Goal: Find specific page/section: Find specific page/section

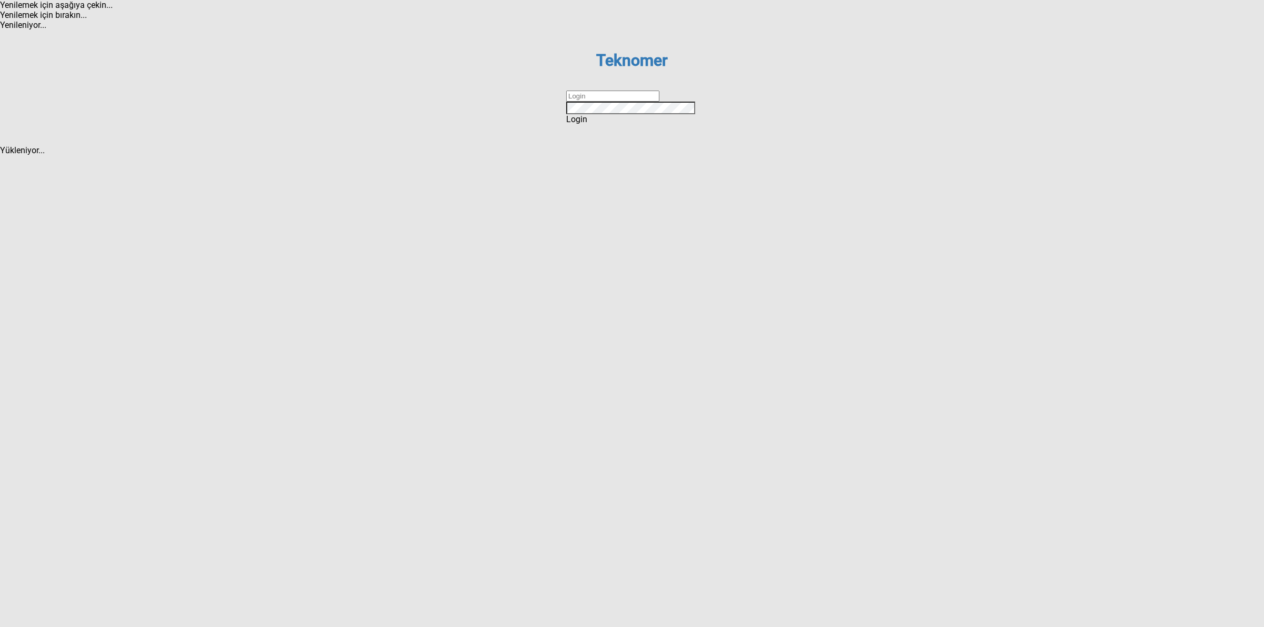
click at [659, 102] on input "text" at bounding box center [612, 96] width 93 height 11
type input "DİZEM"
click at [587, 124] on span "Login" at bounding box center [576, 119] width 21 height 10
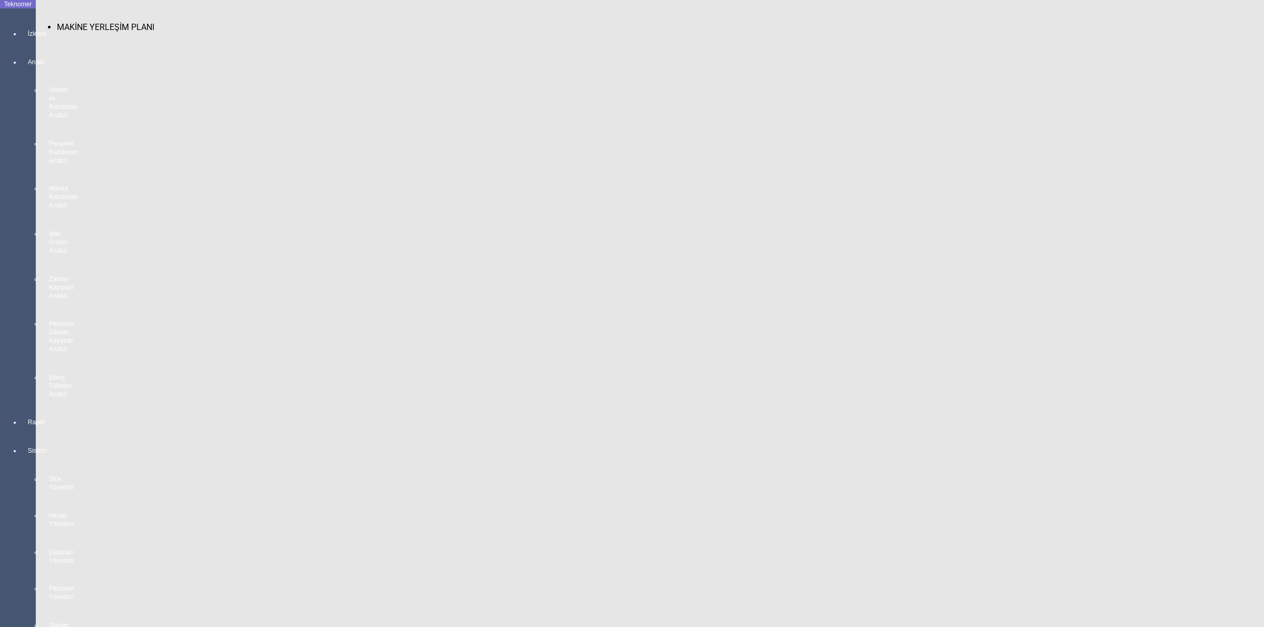
click at [21, 43] on div at bounding box center [28, 43] width 15 height 0
click at [75, 22] on span "MAKİNE YERLEŞİM PLANI" at bounding box center [105, 27] width 97 height 10
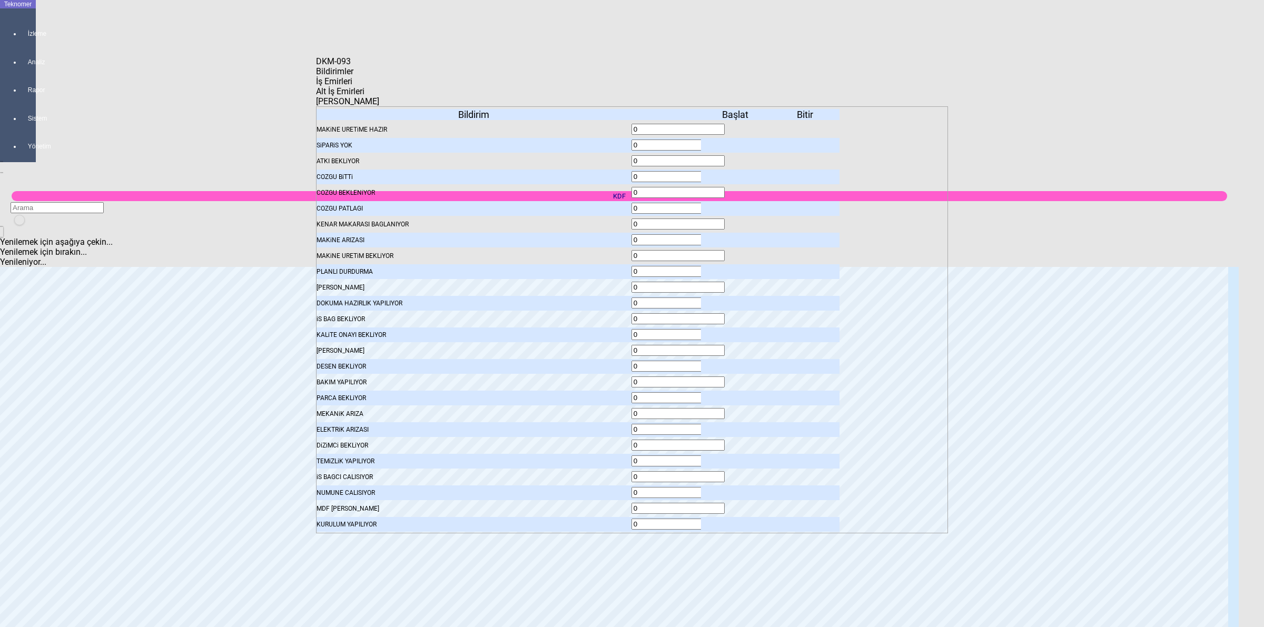
click at [736, 142] on icon at bounding box center [736, 145] width 0 height 7
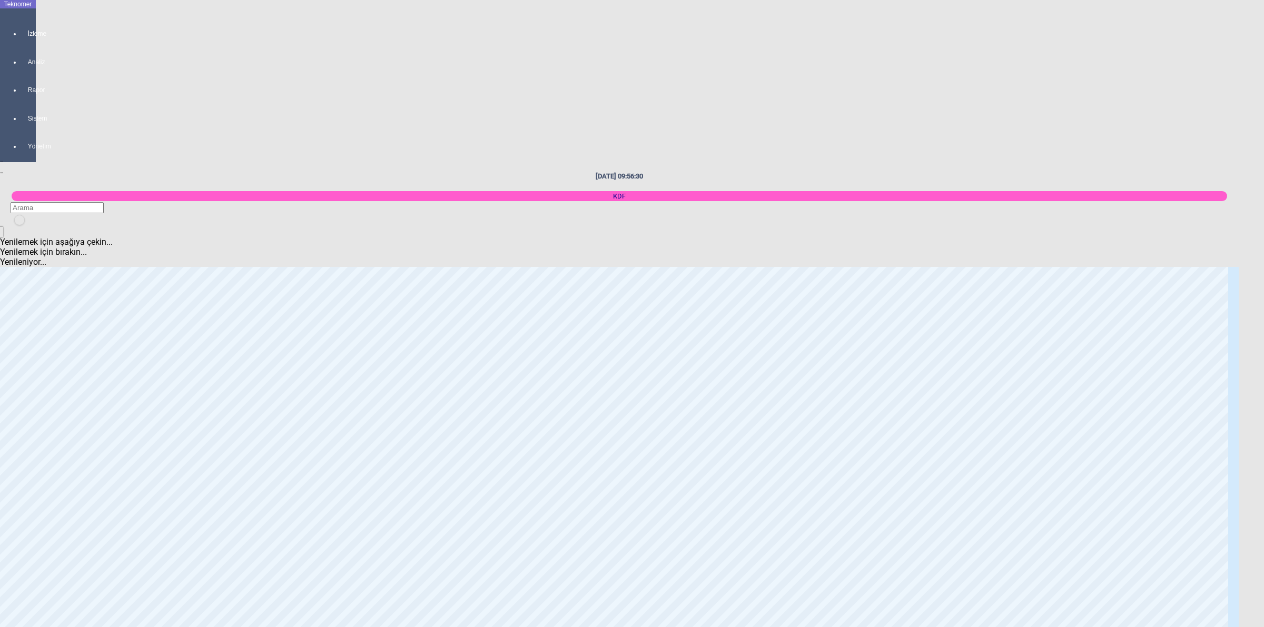
scroll to position [922, 0]
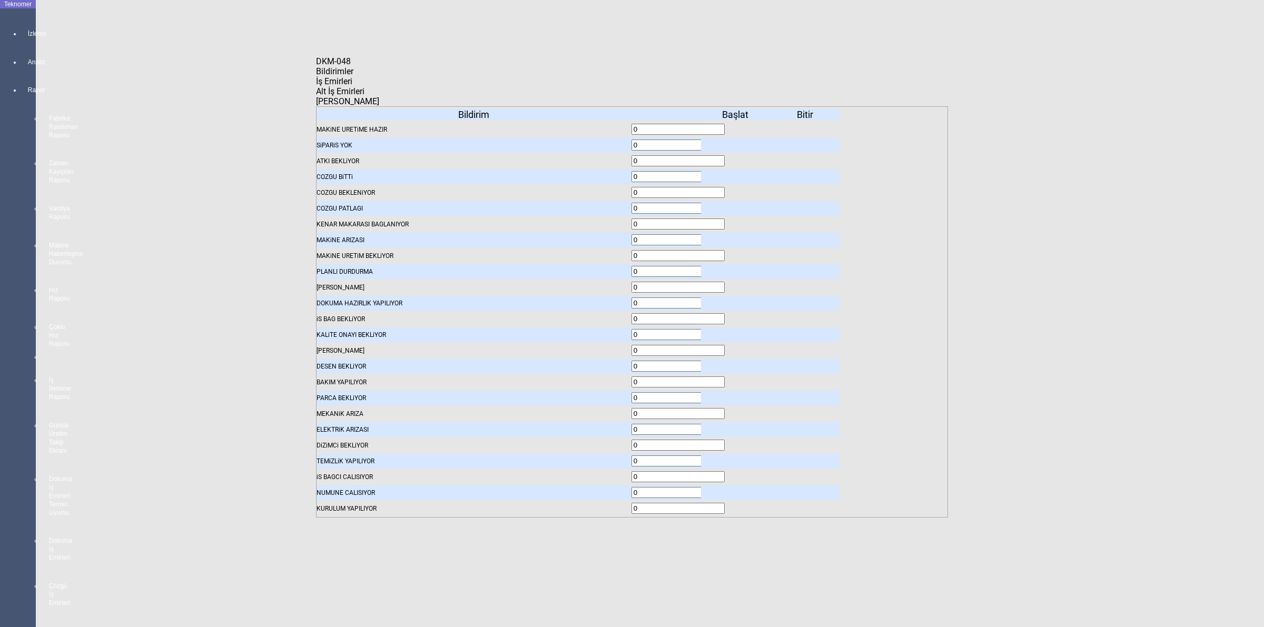
click at [736, 142] on icon at bounding box center [736, 145] width 0 height 7
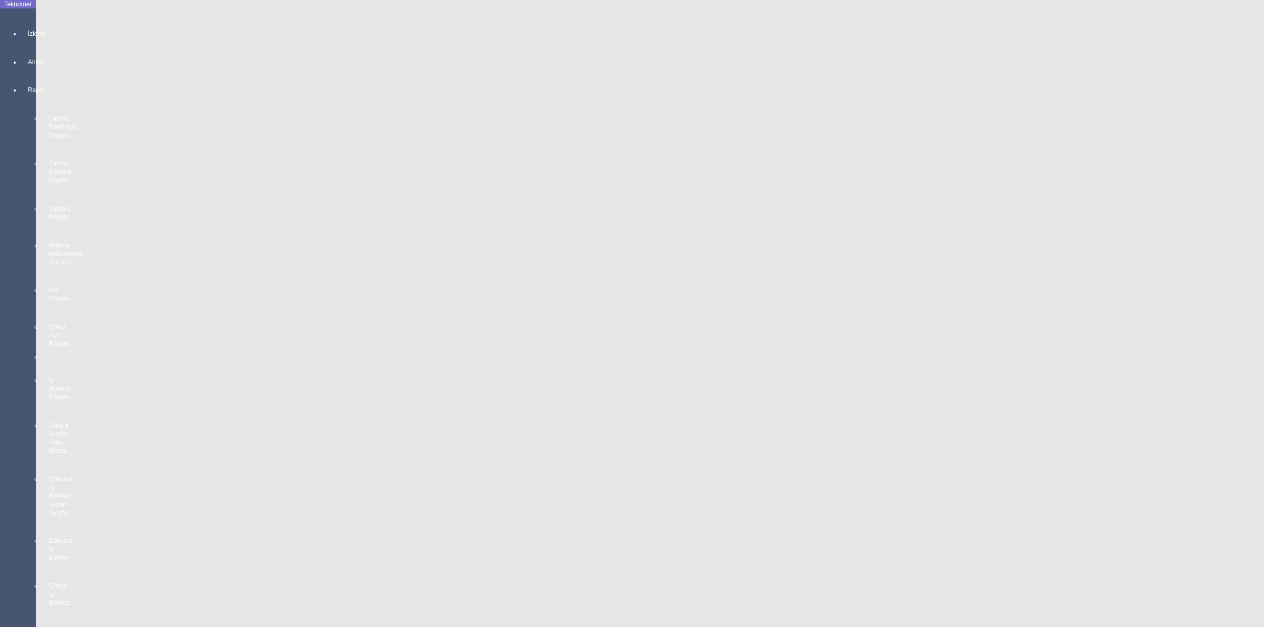
scroll to position [1843, 0]
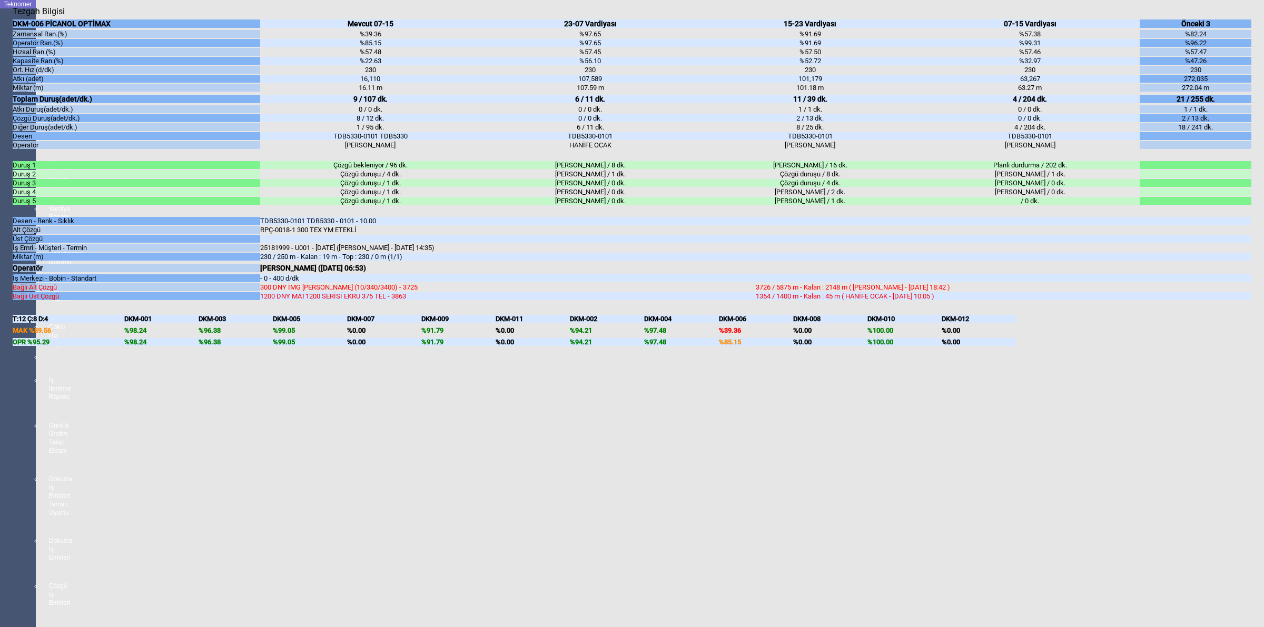
click at [1263, 367] on body "Teknomer İzleme Analiz Rapor Fabrika Randıman Raporu Zaman Kayıpları Raporu Var…" at bounding box center [632, 313] width 1264 height 627
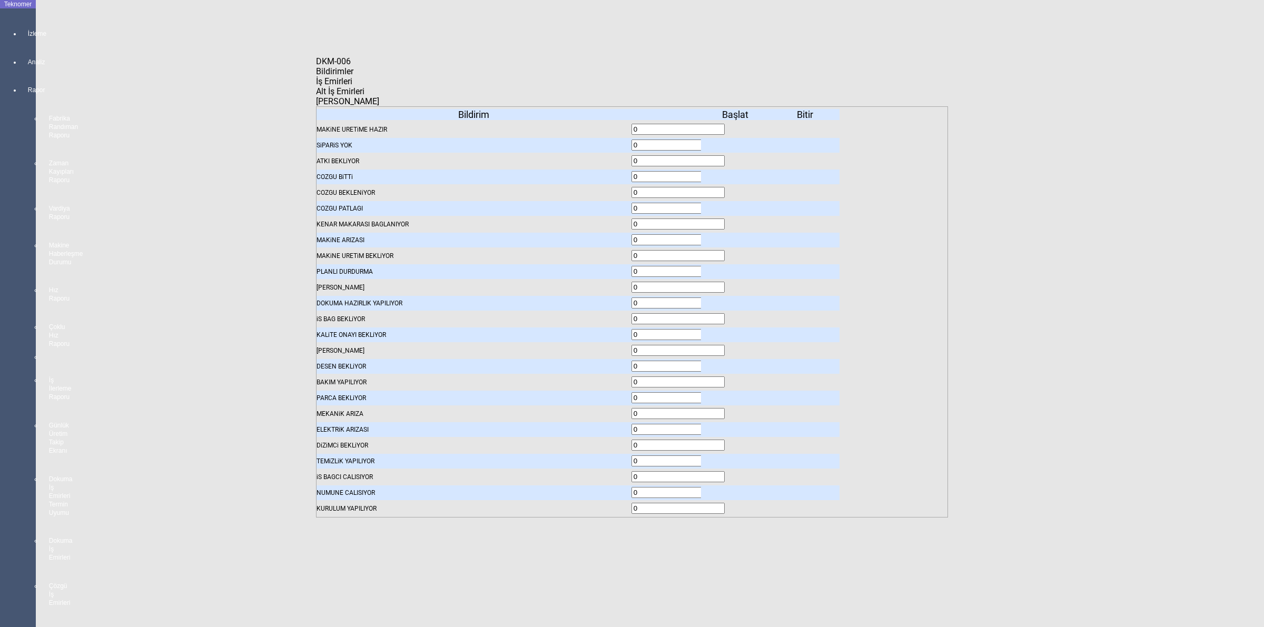
click at [352, 85] on span "İş Emirleri" at bounding box center [334, 81] width 36 height 10
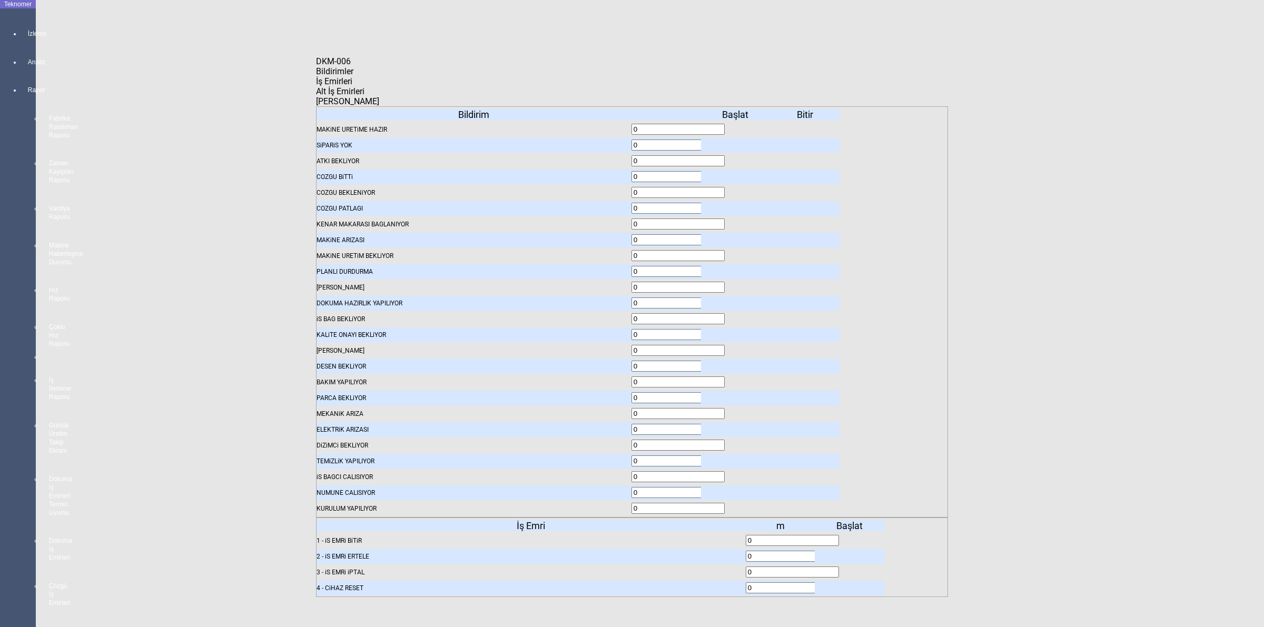
click at [851, 537] on icon at bounding box center [851, 540] width 0 height 7
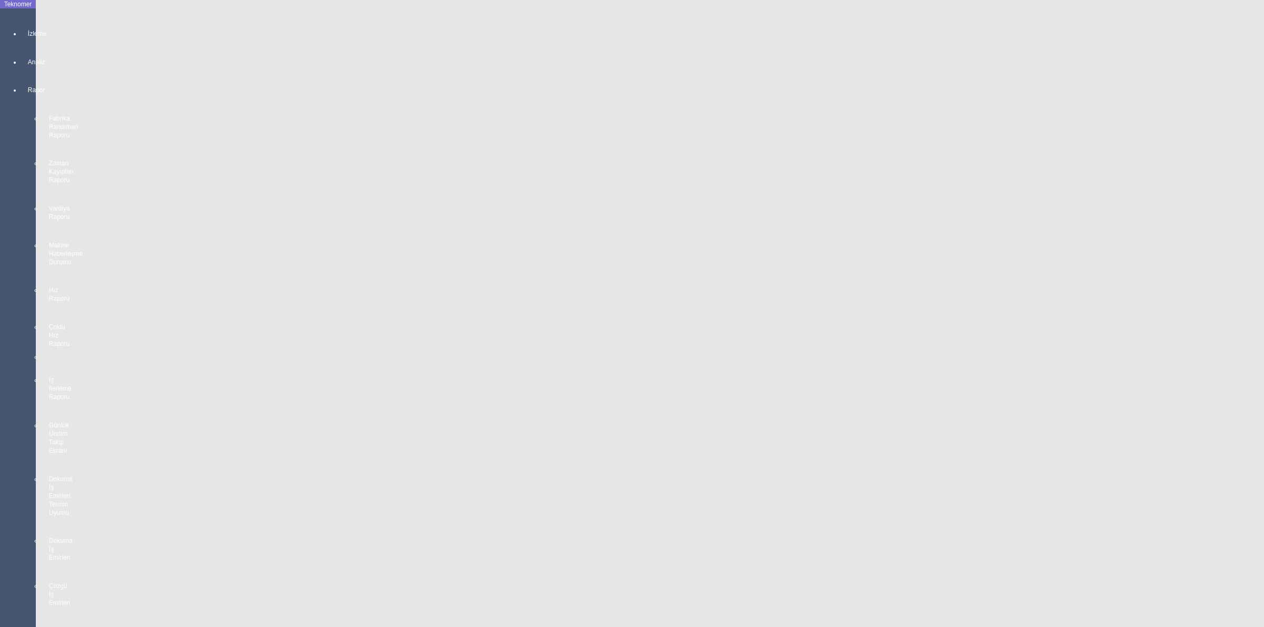
click at [1263, 293] on body "Teknomer İzleme Analiz Rapor Fabrika Randıman Raporu Zaman Kayıpları Raporu Var…" at bounding box center [632, 313] width 1264 height 627
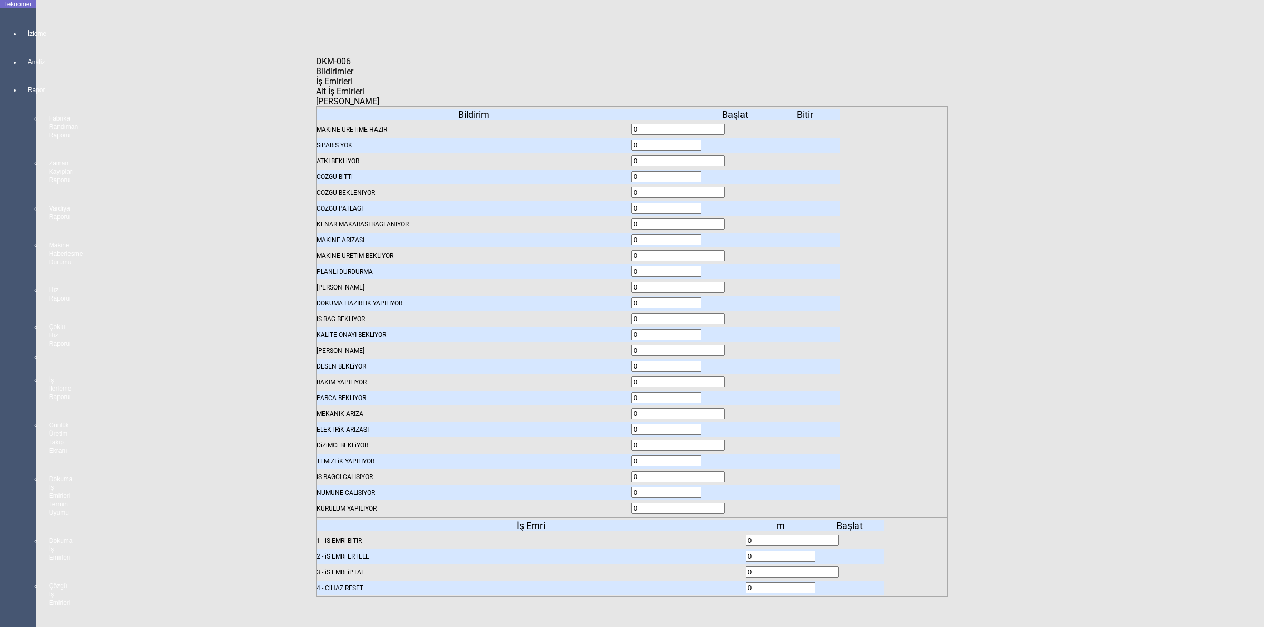
click at [353, 76] on span "Bildirimler" at bounding box center [334, 71] width 37 height 10
click at [736, 142] on icon at bounding box center [736, 145] width 0 height 7
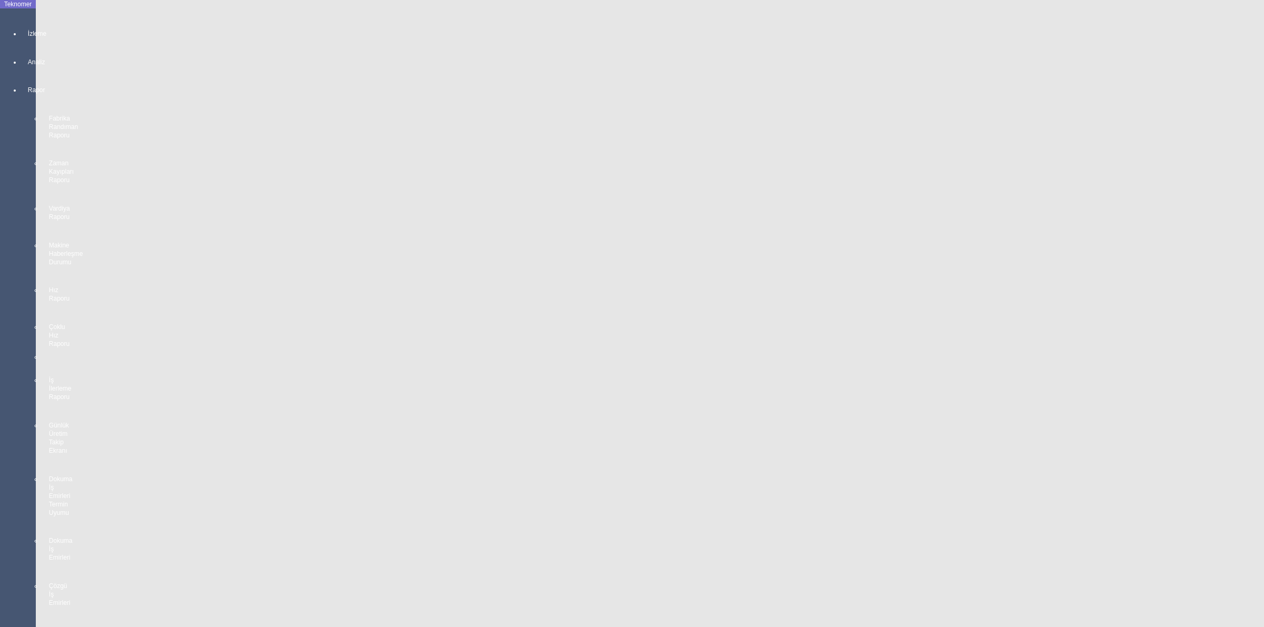
scroll to position [790, 0]
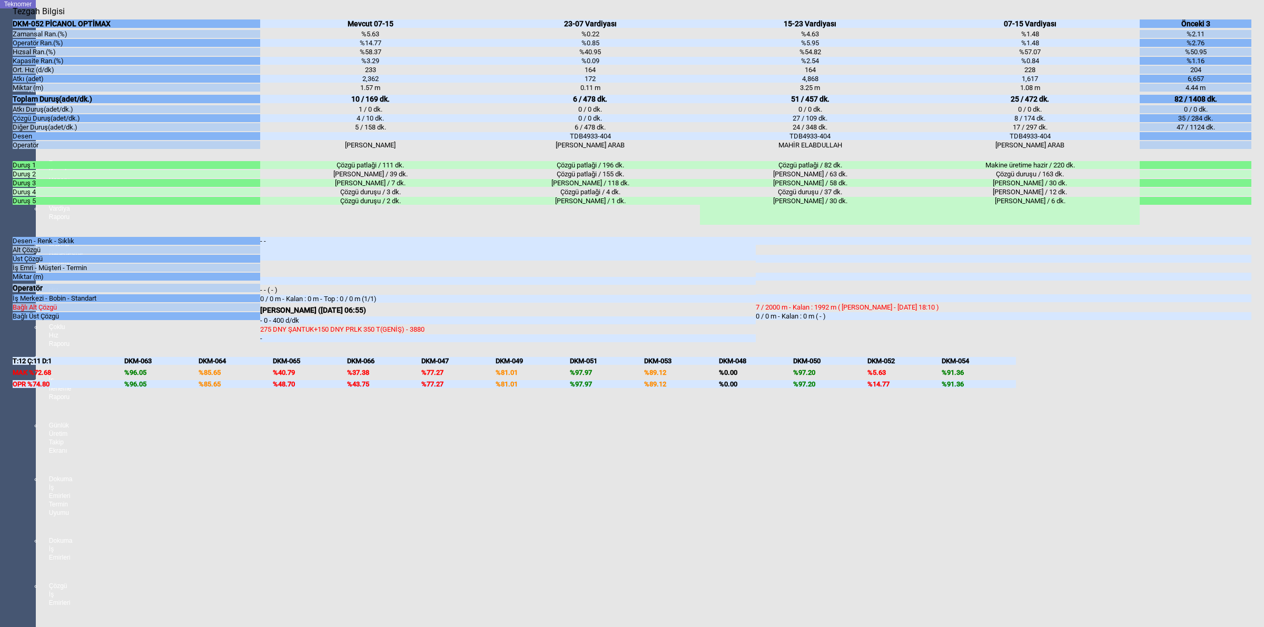
click at [1263, 347] on body "Teknomer İzleme Analiz Rapor Fabrika Randıman Raporu Zaman Kayıpları Raporu Var…" at bounding box center [632, 313] width 1264 height 627
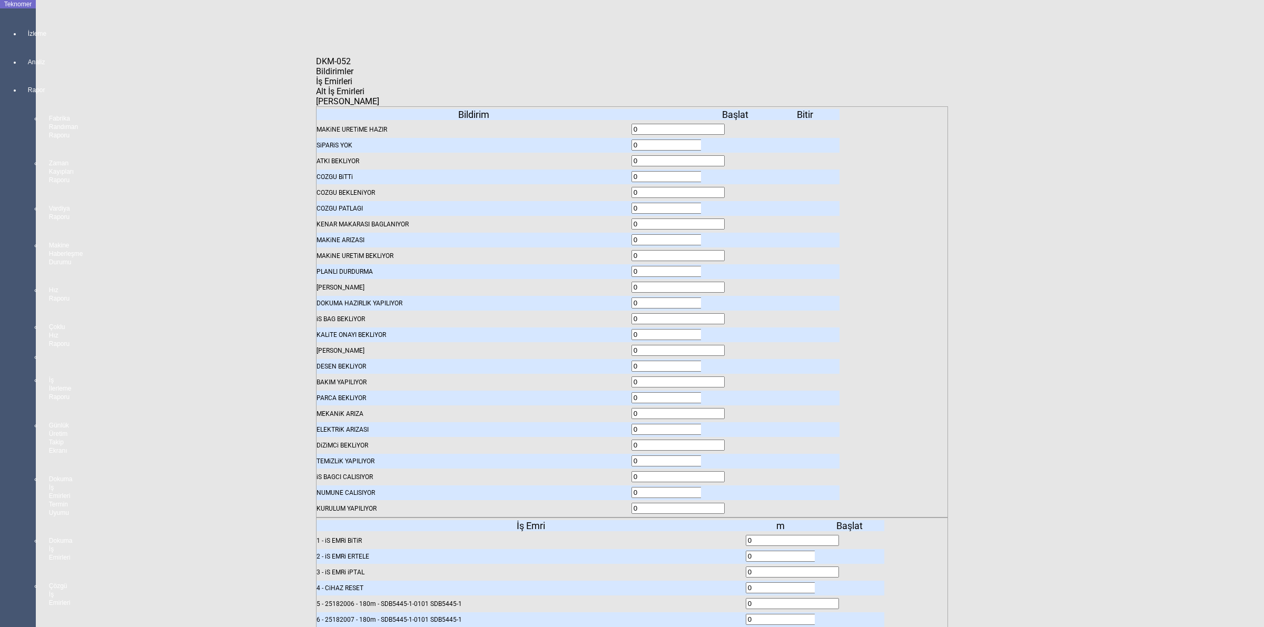
click at [352, 82] on span "İş Emirleri" at bounding box center [334, 81] width 36 height 10
click at [1065, 299] on body "Teknomer İzleme Analiz Rapor Fabrika Randıman Raporu Zaman Kayıpları Raporu Var…" at bounding box center [632, 313] width 1264 height 627
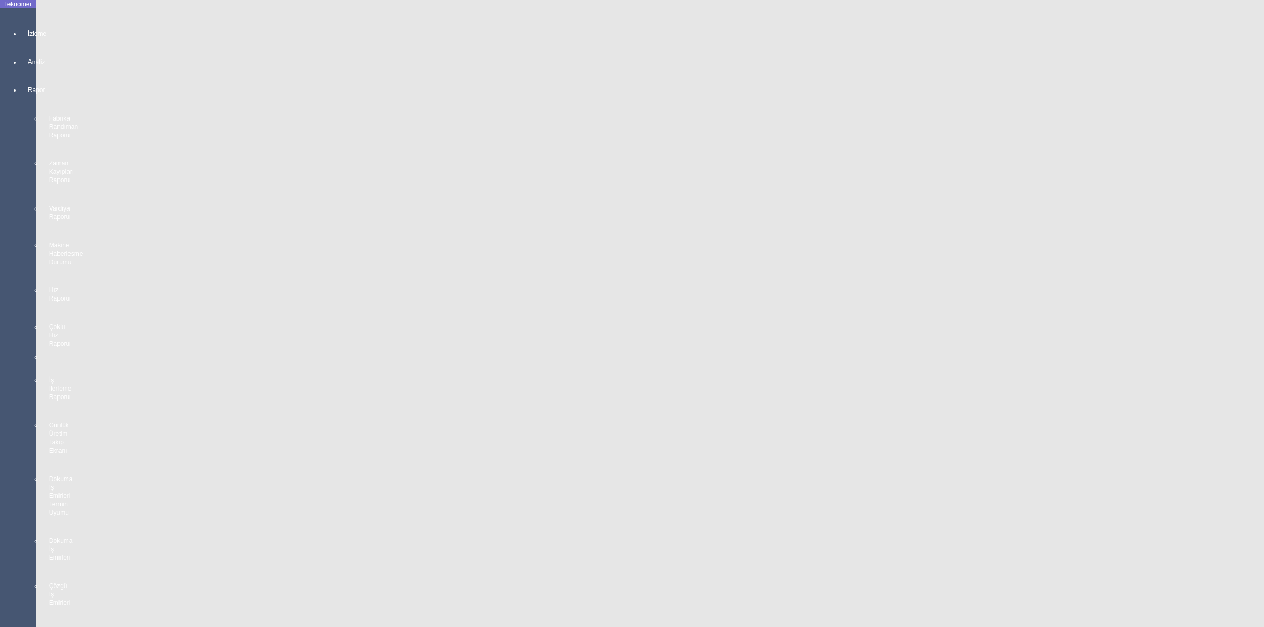
scroll to position [0, 0]
